Goal: Task Accomplishment & Management: Manage account settings

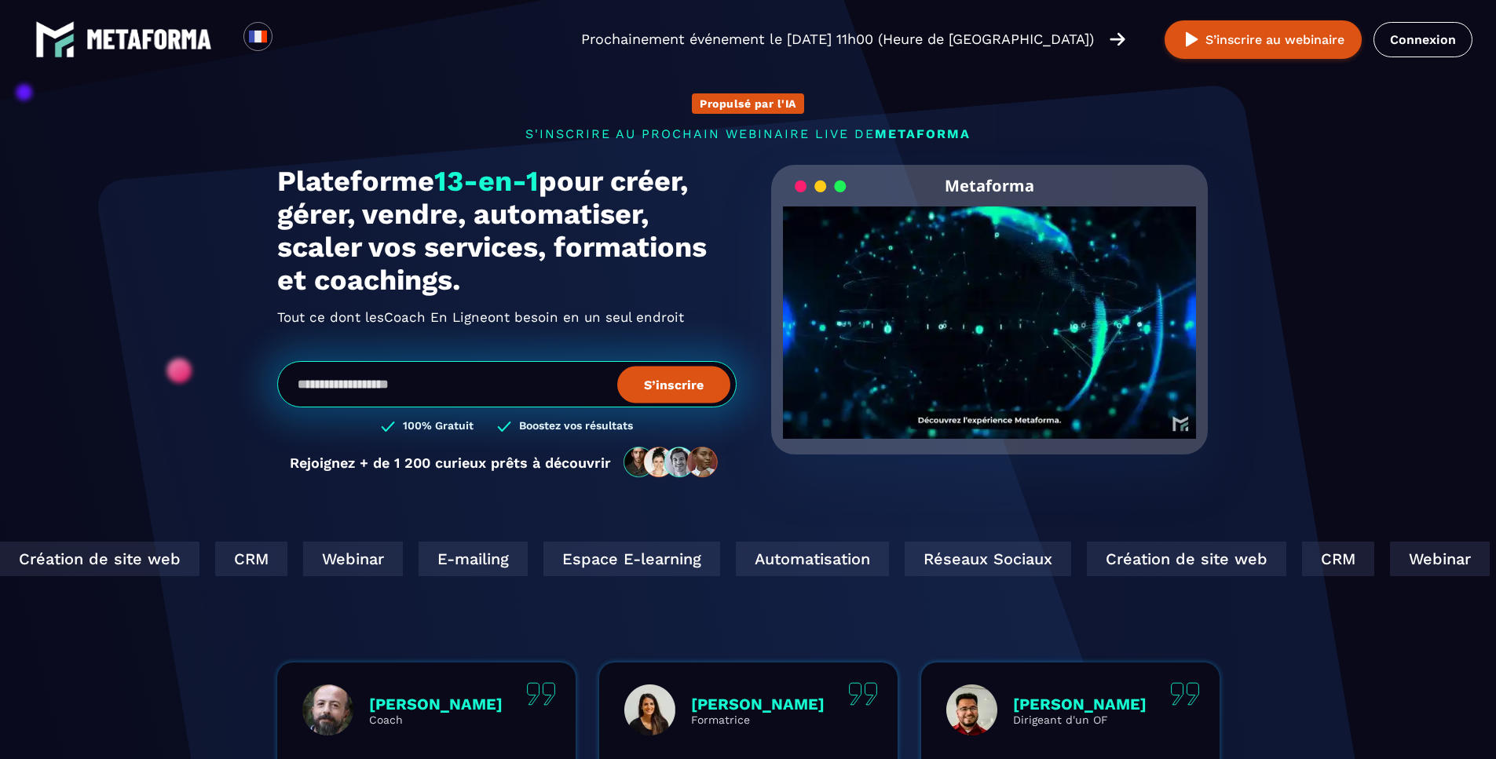
click at [1438, 29] on link "Connexion" at bounding box center [1423, 39] width 99 height 35
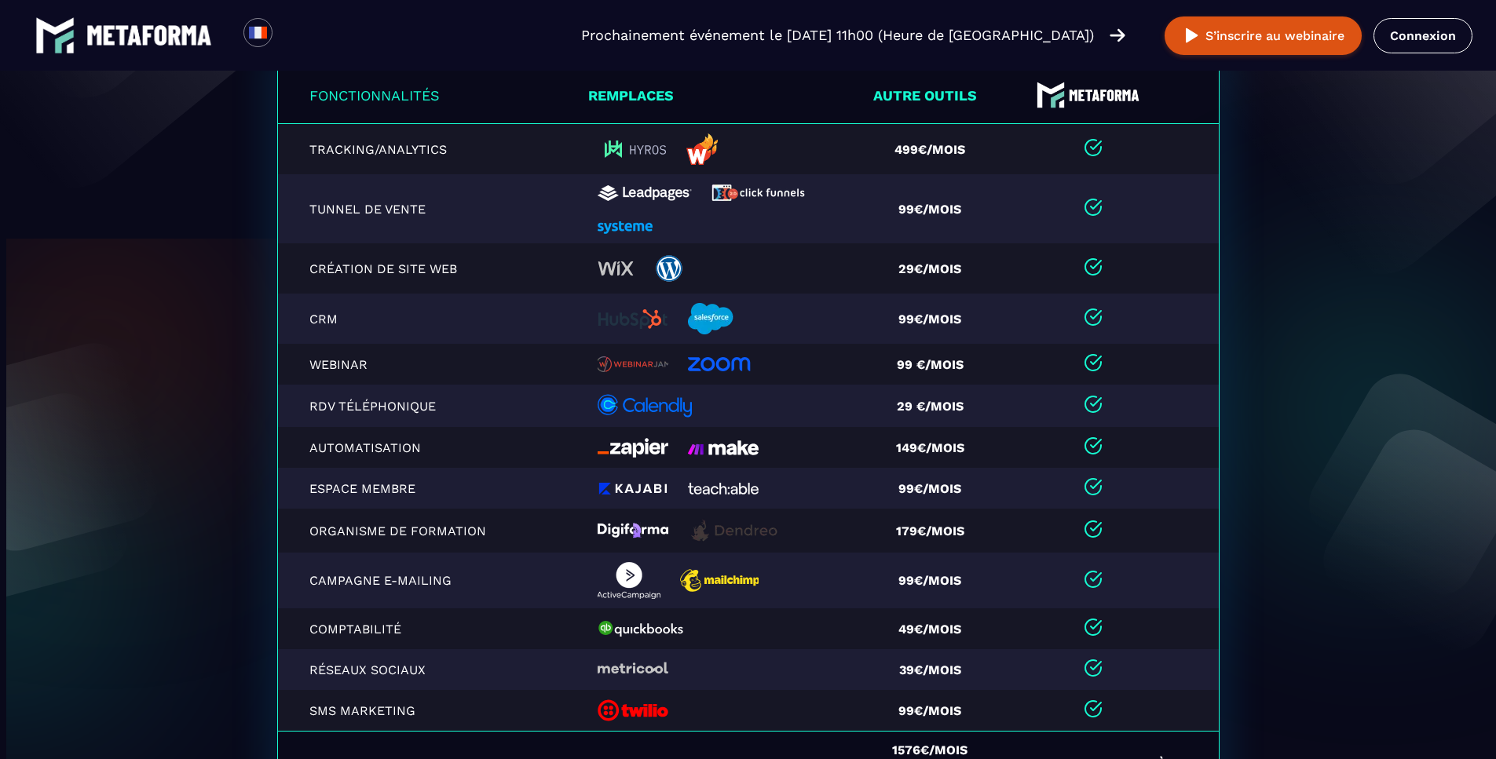
scroll to position [2959, 0]
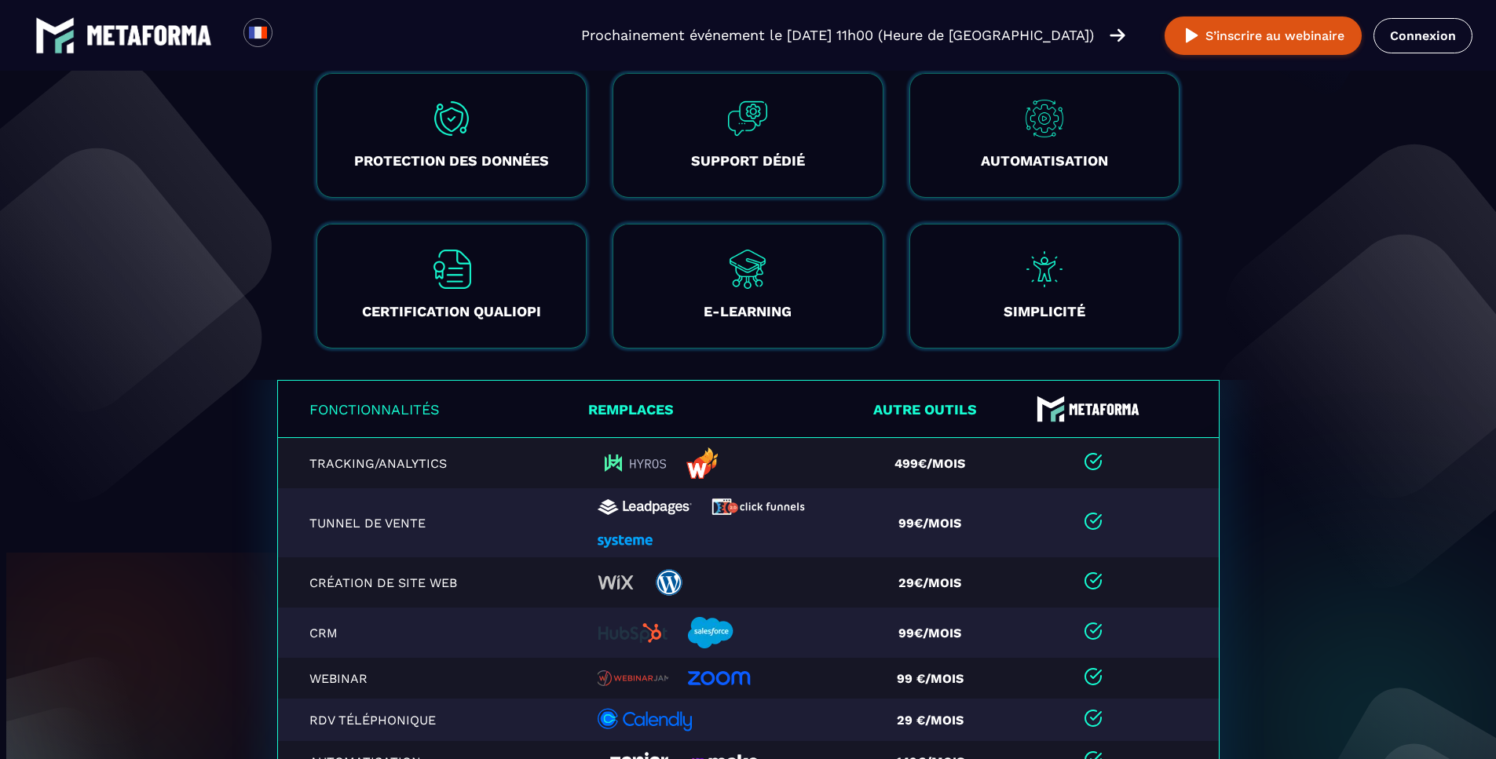
click at [1429, 35] on link "Connexion" at bounding box center [1423, 35] width 99 height 35
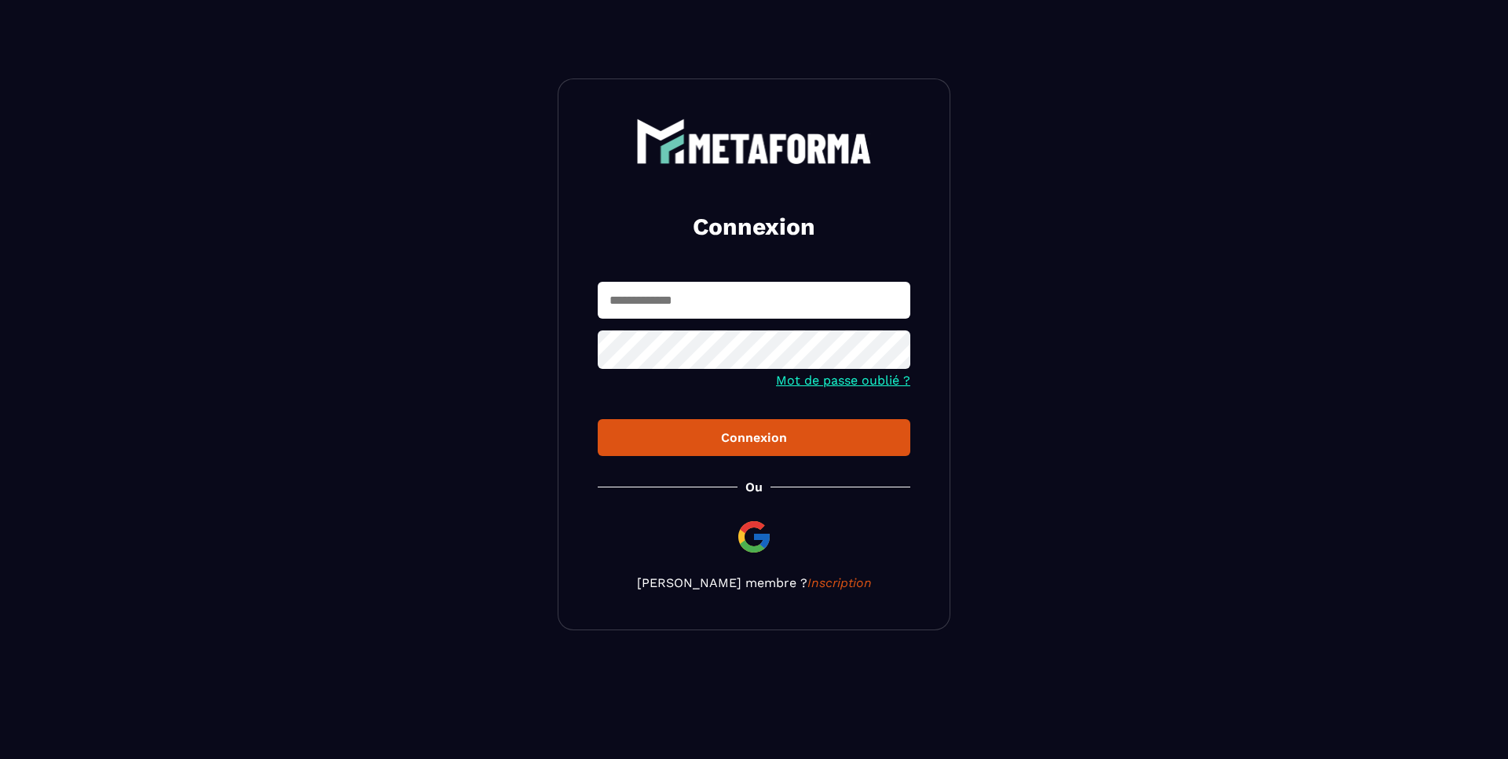
type input "**********"
click at [761, 432] on div "Connexion" at bounding box center [753, 437] width 287 height 15
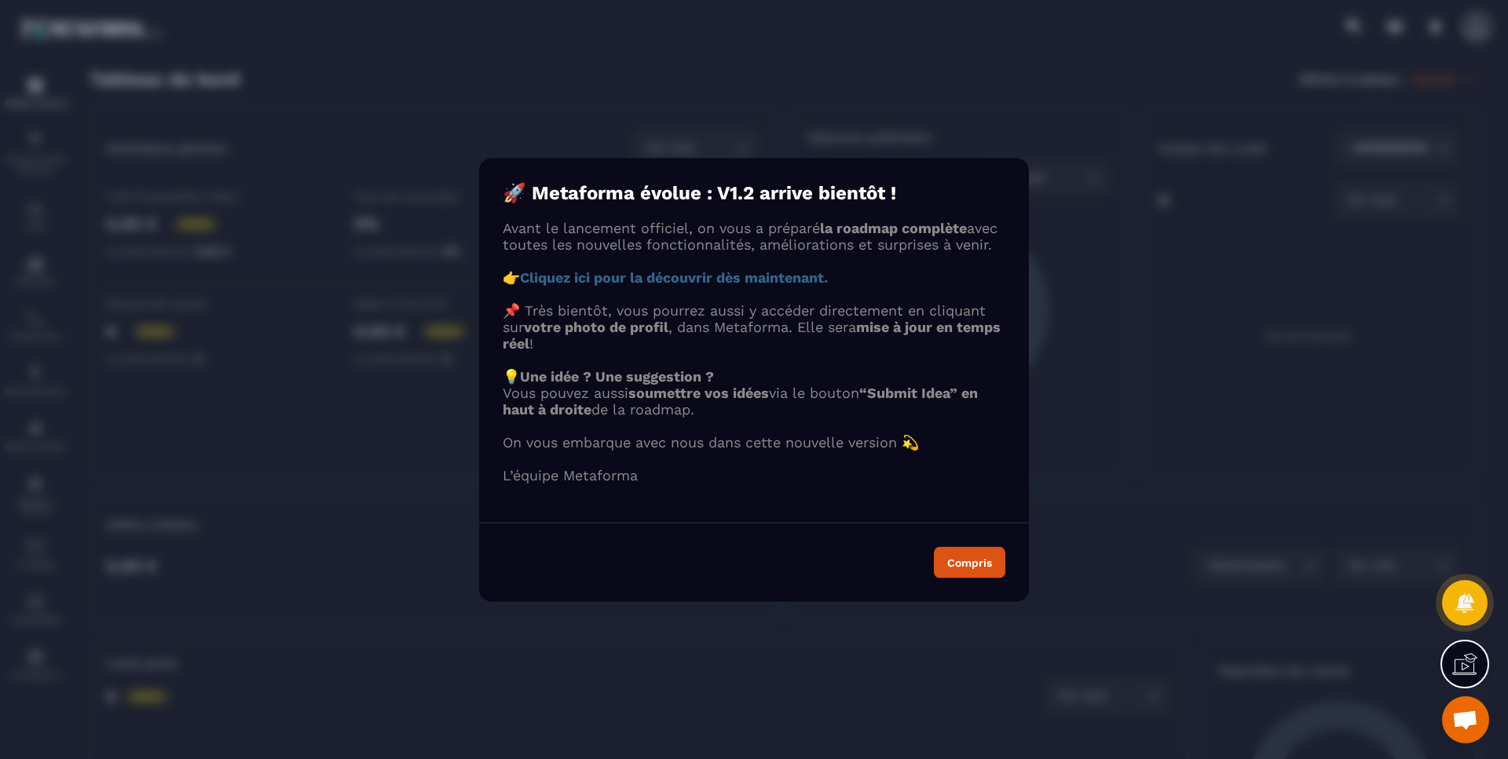
click at [758, 285] on strong "Cliquez ici pour la découvrir dès maintenant." at bounding box center [674, 277] width 308 height 16
